Goal: Navigation & Orientation: Find specific page/section

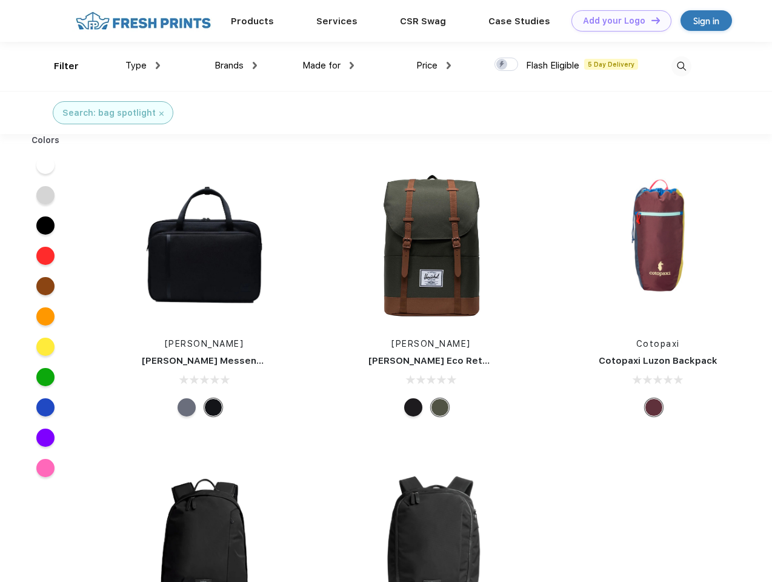
click at [617, 21] on link "Add your Logo Design Tool" at bounding box center [621, 20] width 100 height 21
click at [0, 0] on div "Design Tool" at bounding box center [0, 0] width 0 height 0
click at [650, 20] on link "Add your Logo Design Tool" at bounding box center [621, 20] width 100 height 21
click at [58, 66] on div "Filter" at bounding box center [66, 66] width 25 height 14
click at [143, 65] on span "Type" at bounding box center [135, 65] width 21 height 11
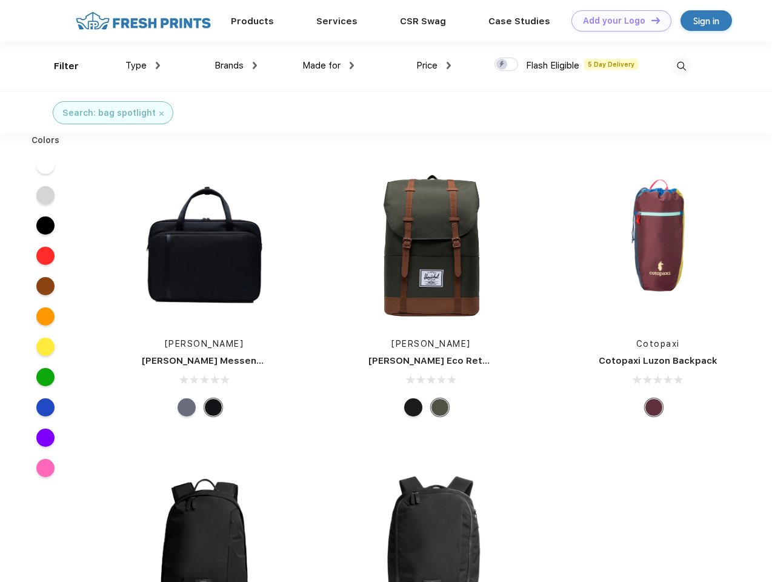
click at [236, 65] on span "Brands" at bounding box center [228, 65] width 29 height 11
click at [328, 65] on span "Made for" at bounding box center [321, 65] width 38 height 11
click at [434, 65] on span "Price" at bounding box center [426, 65] width 21 height 11
click at [507, 65] on div at bounding box center [506, 64] width 24 height 13
click at [502, 65] on input "checkbox" at bounding box center [498, 61] width 8 height 8
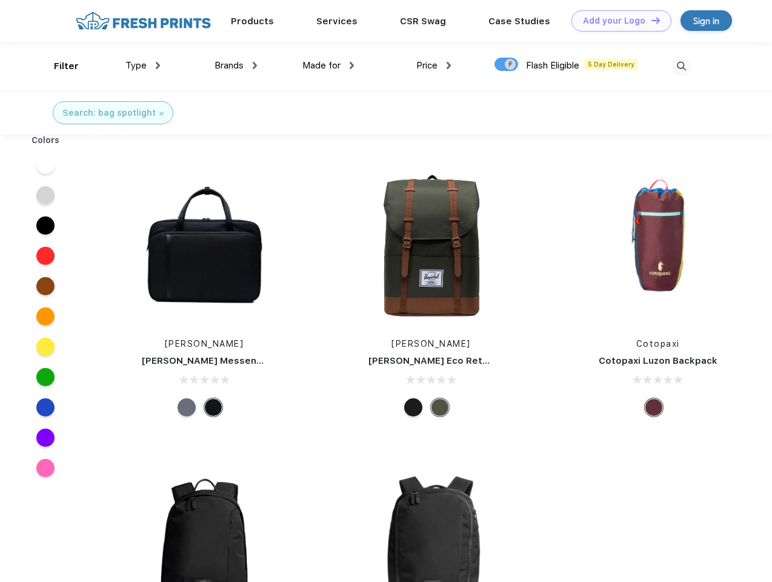
click at [681, 66] on img at bounding box center [681, 66] width 20 height 20
